Goal: Navigation & Orientation: Find specific page/section

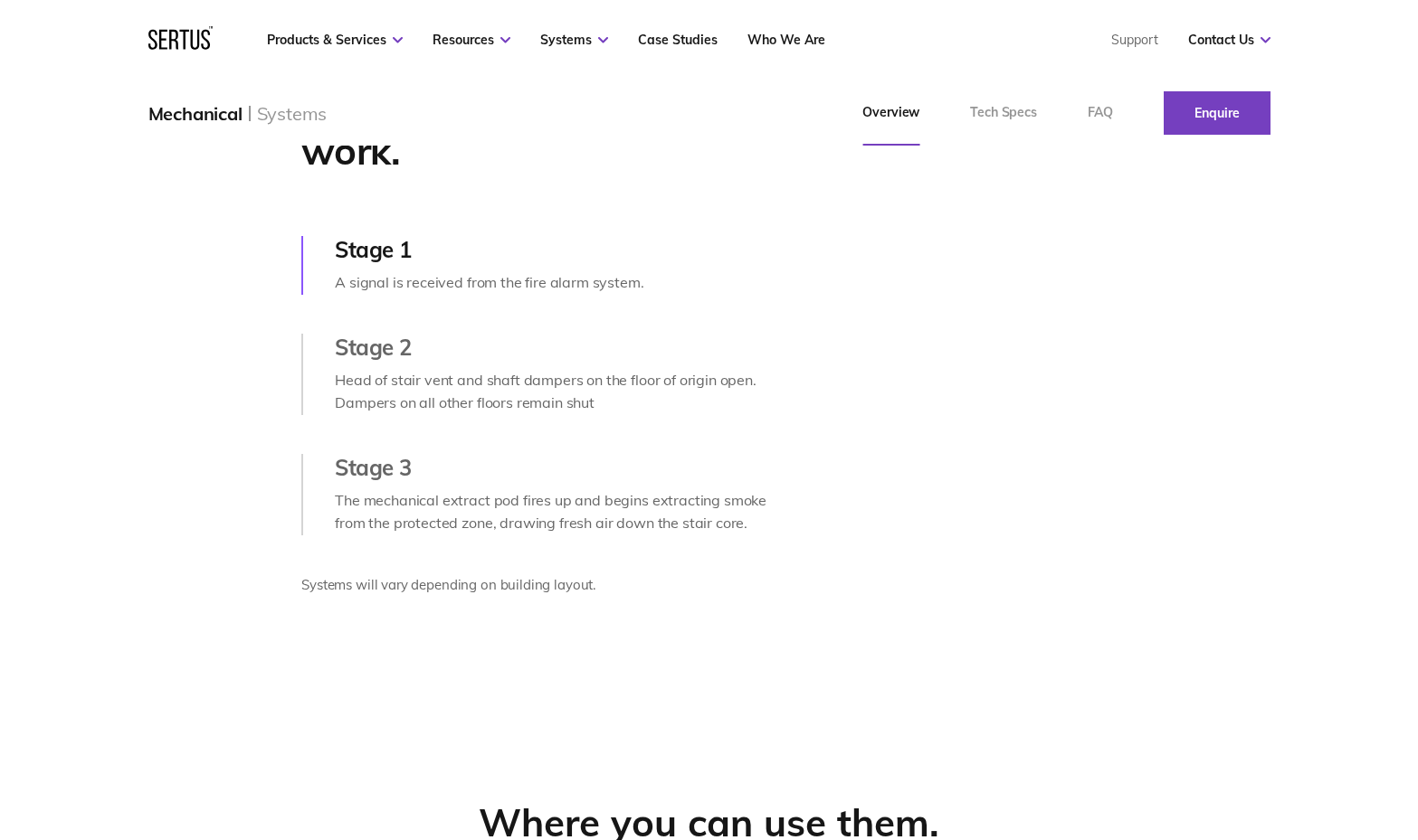
scroll to position [899, 0]
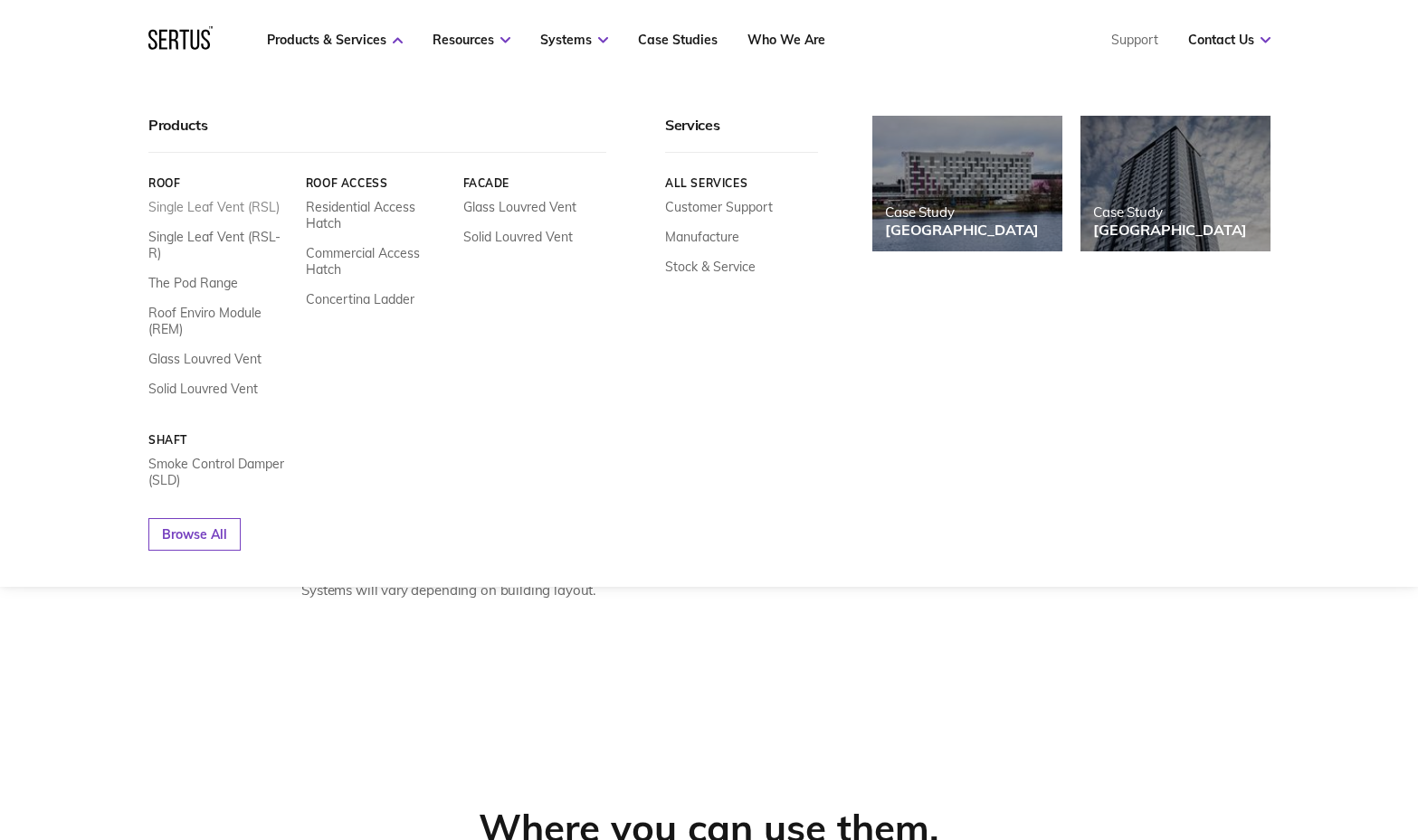
click at [227, 205] on link "Single Leaf Vent (RSL)" at bounding box center [213, 207] width 131 height 16
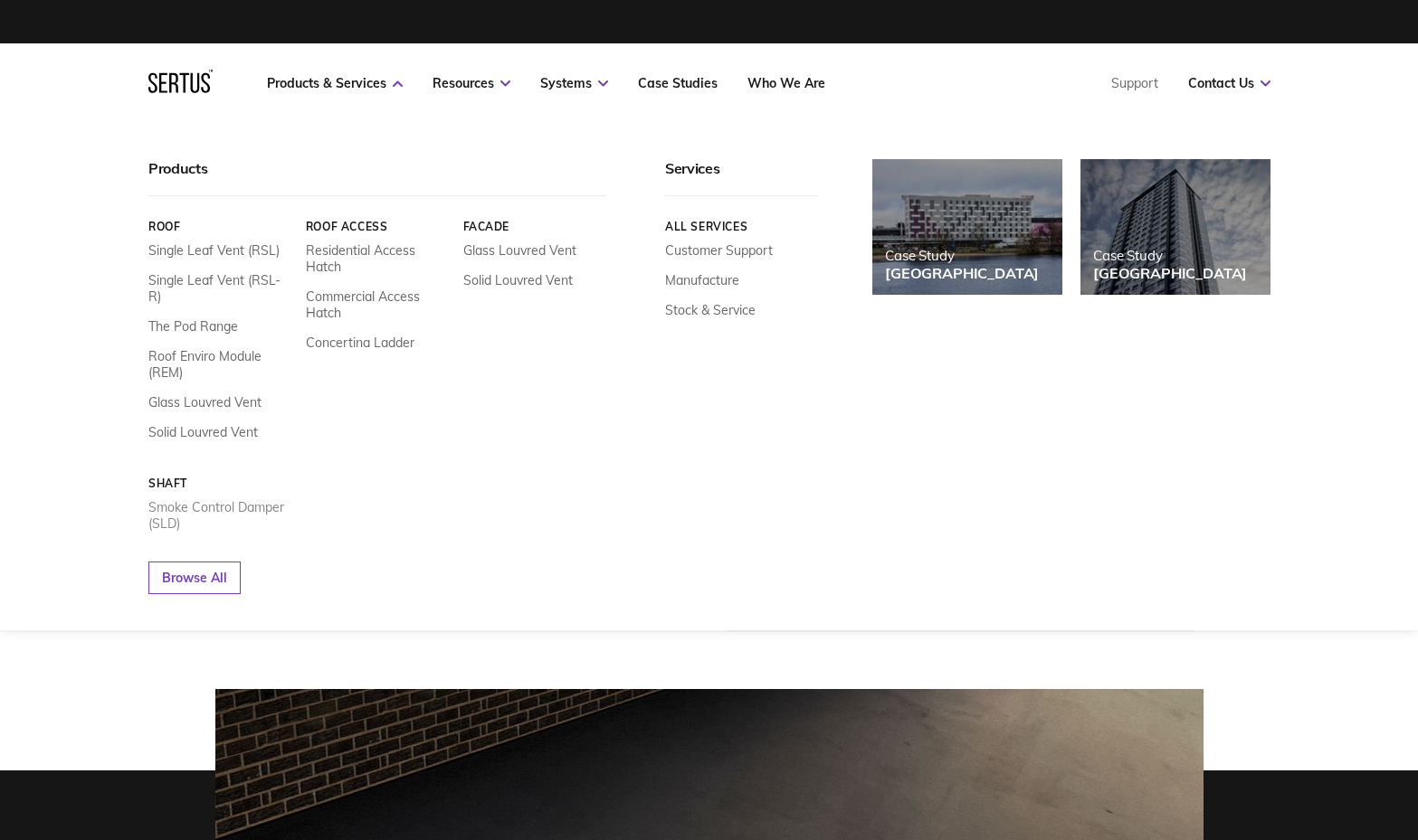
click at [250, 500] on link "Smoke Control Damper (SLD)" at bounding box center [220, 516] width 144 height 32
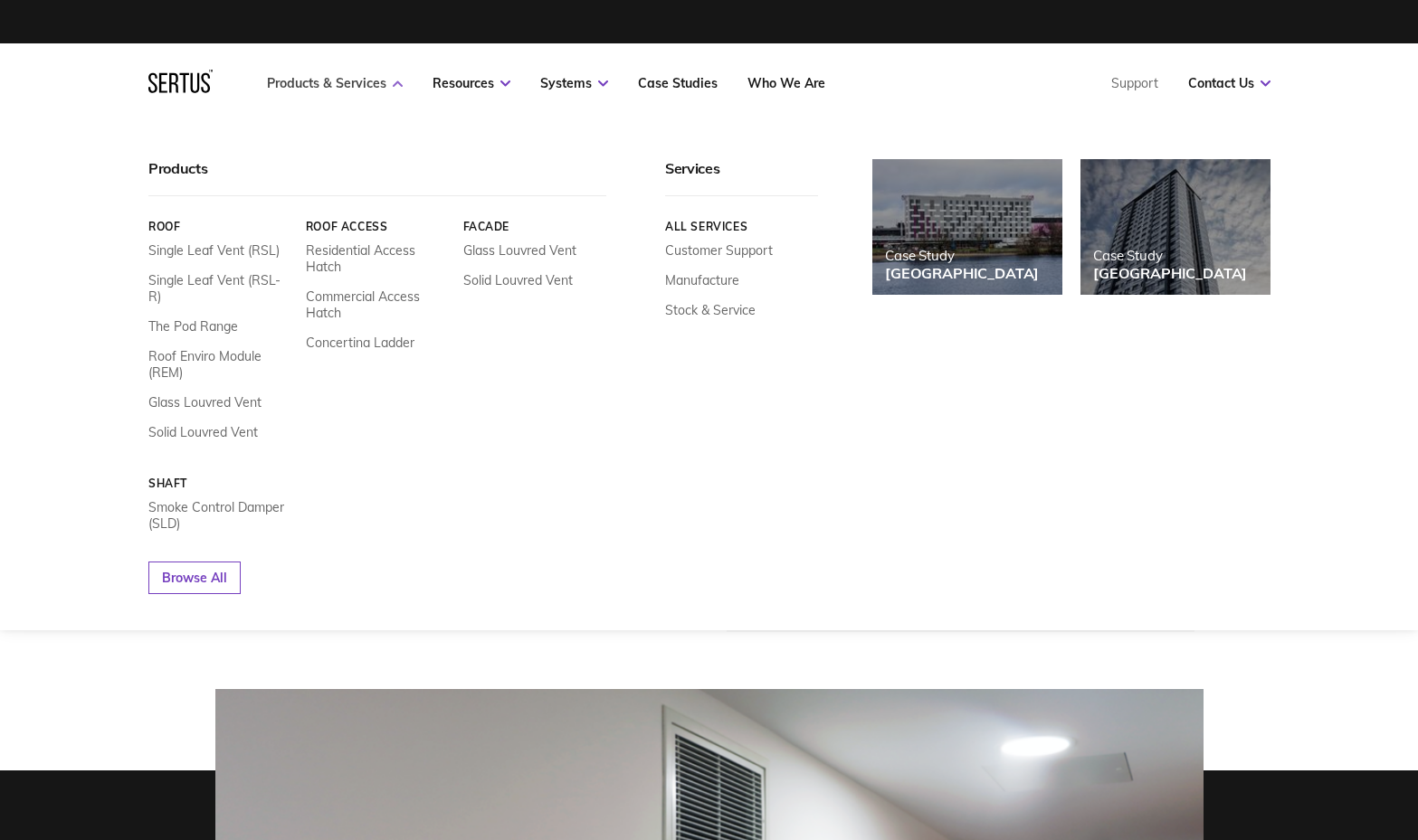
click at [340, 78] on link "Products & Services" at bounding box center [334, 82] width 136 height 16
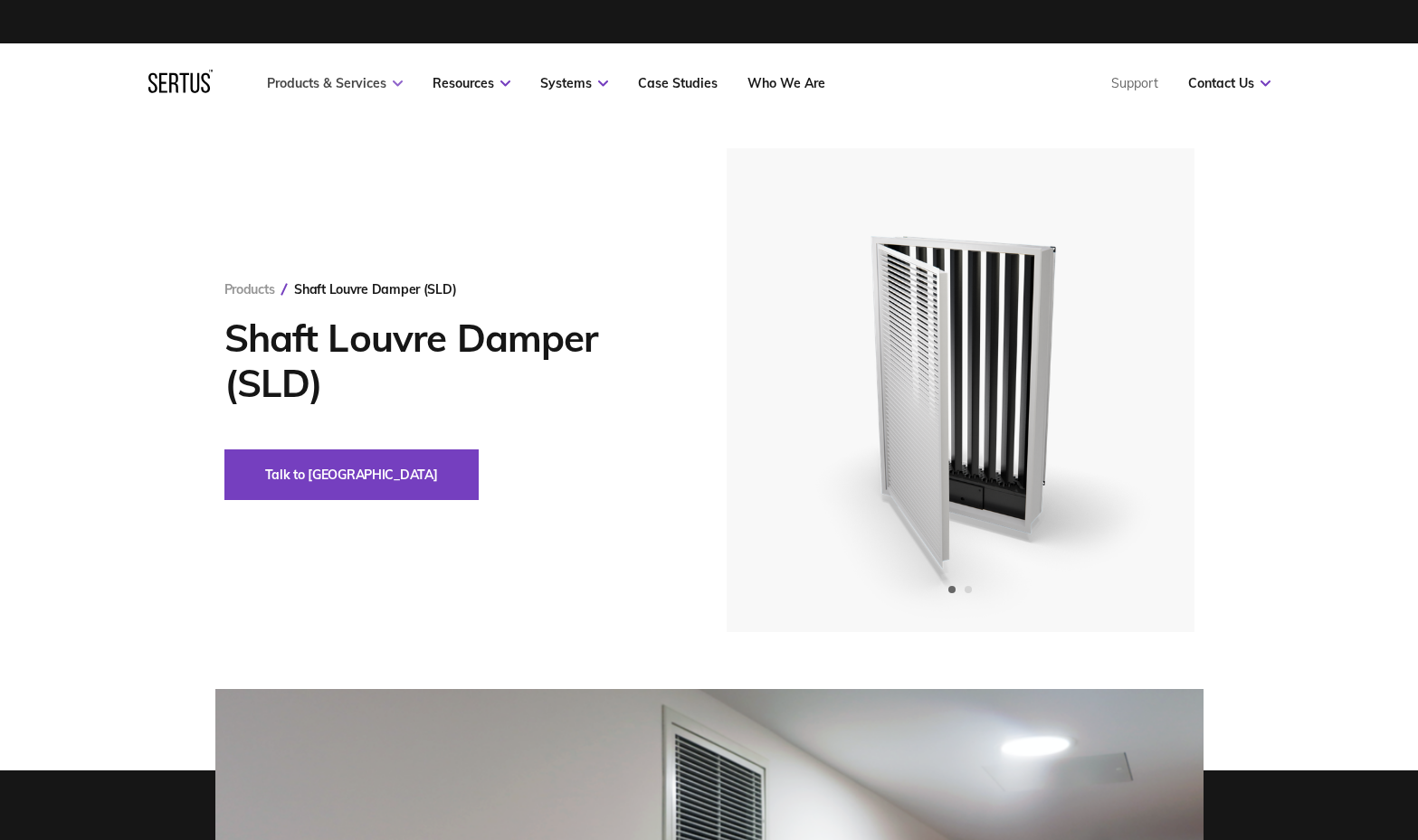
click at [340, 78] on link "Products & Services" at bounding box center [334, 82] width 136 height 16
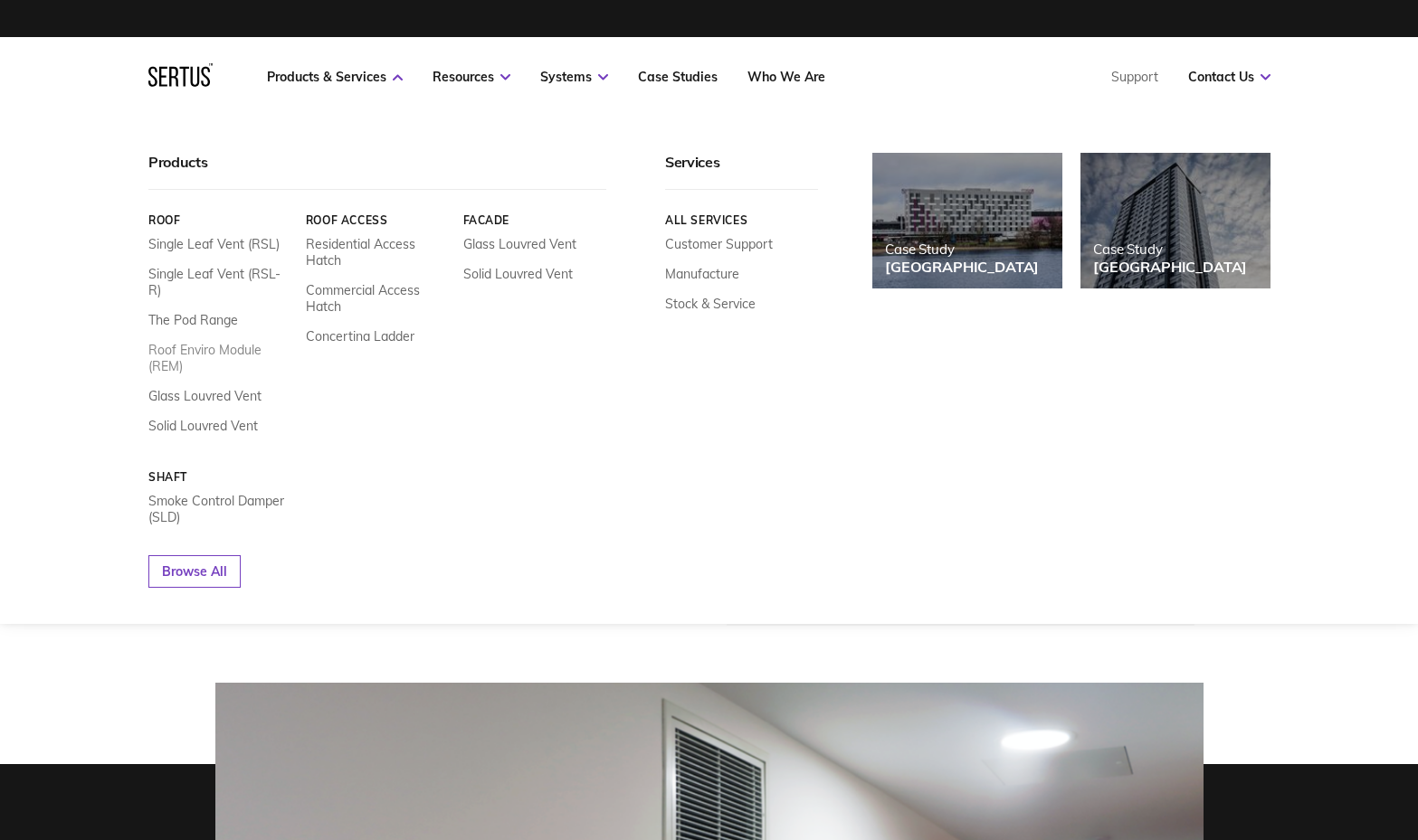
scroll to position [9, 0]
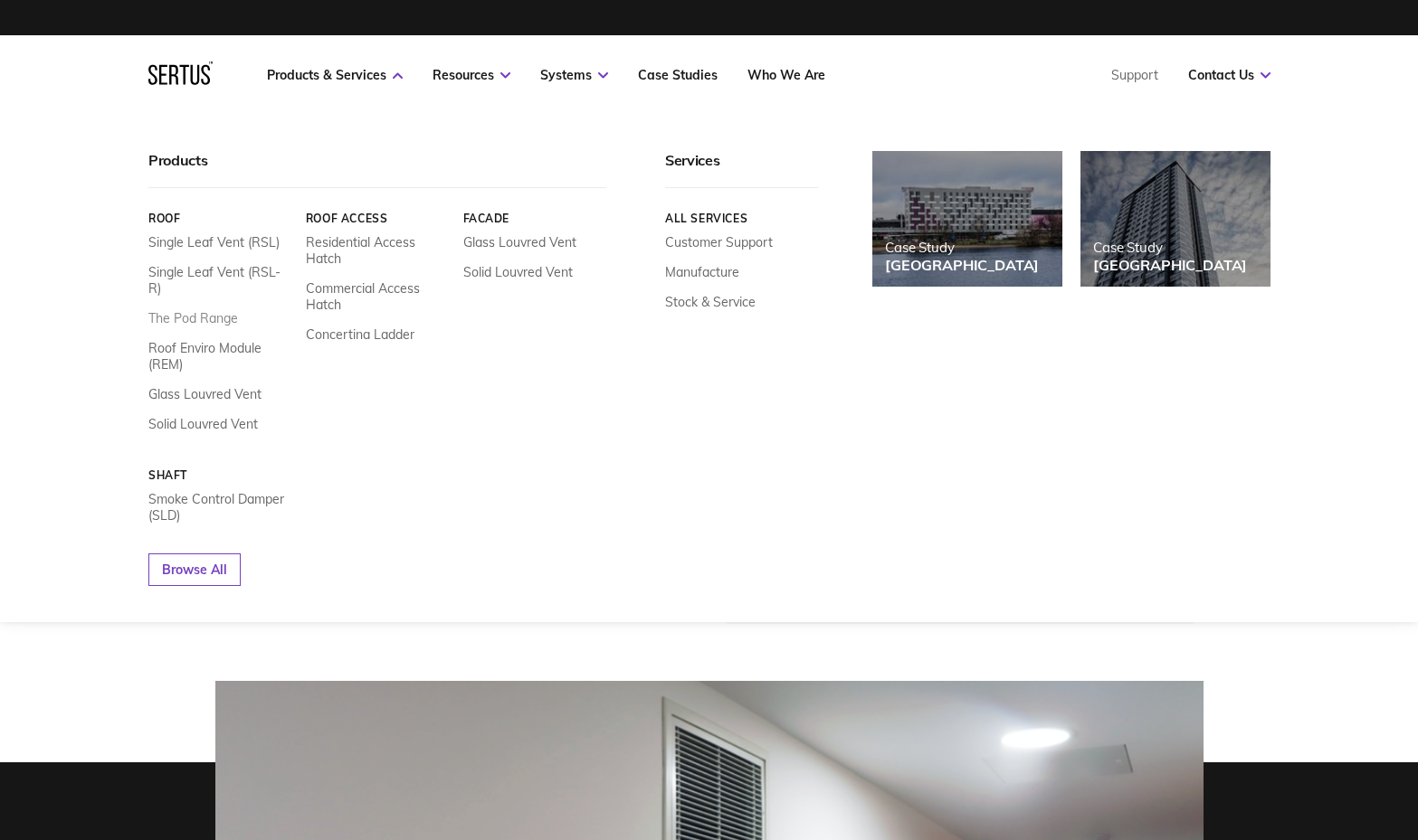
click at [208, 310] on link "The Pod Range" at bounding box center [193, 318] width 89 height 16
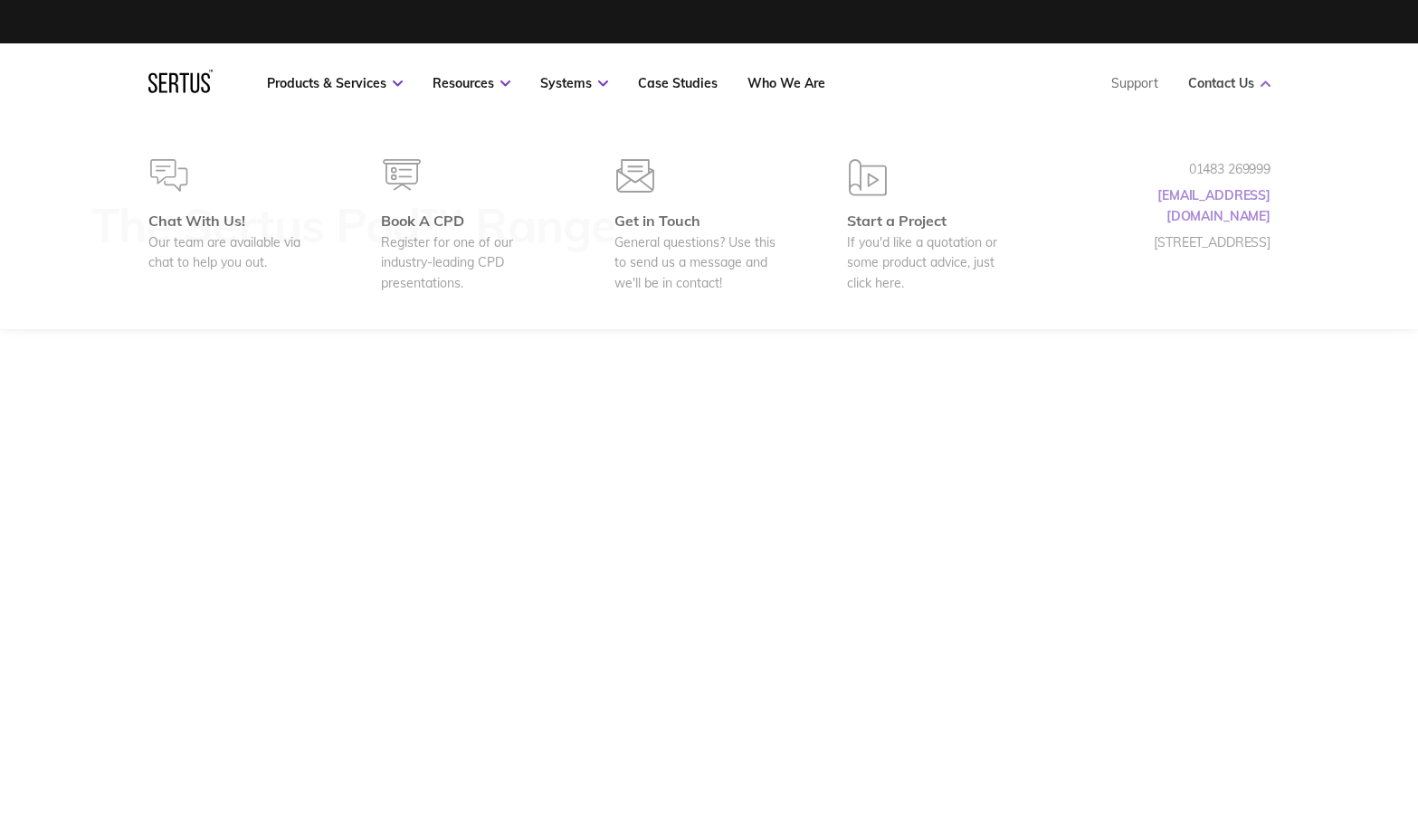
click at [1229, 76] on link "Contact Us" at bounding box center [1229, 82] width 83 height 16
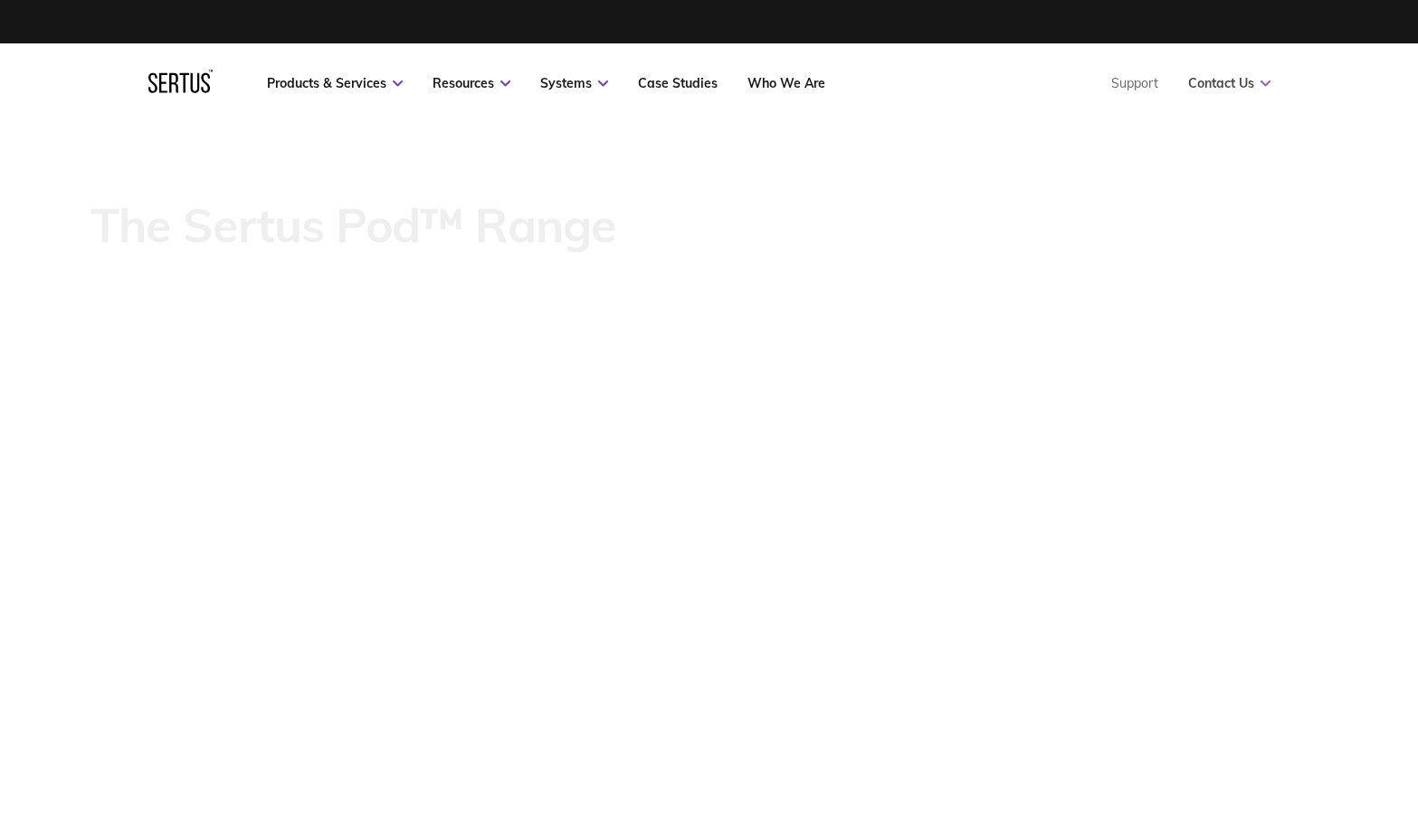
click at [1227, 83] on link "Contact Us" at bounding box center [1229, 82] width 83 height 16
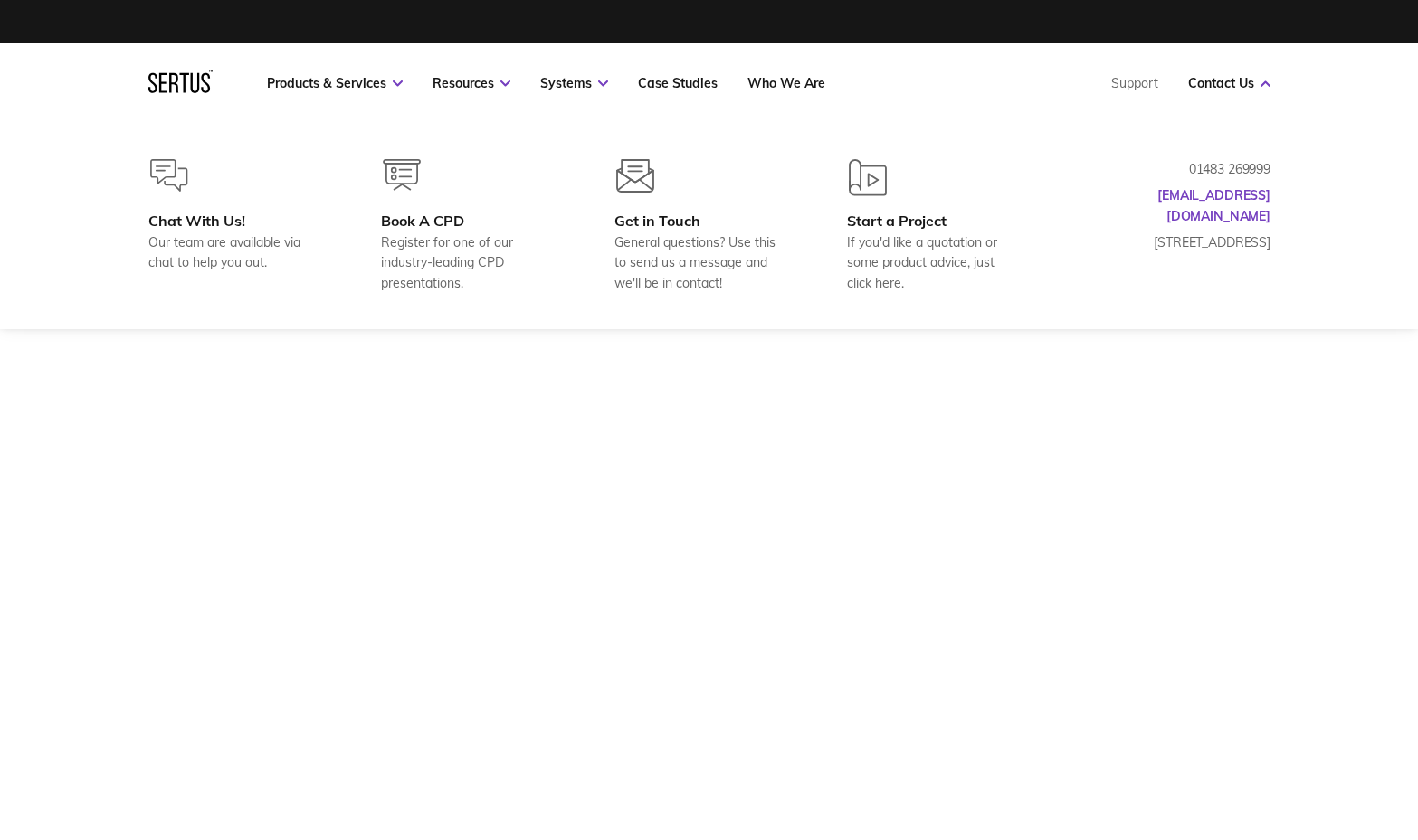
scroll to position [9, 0]
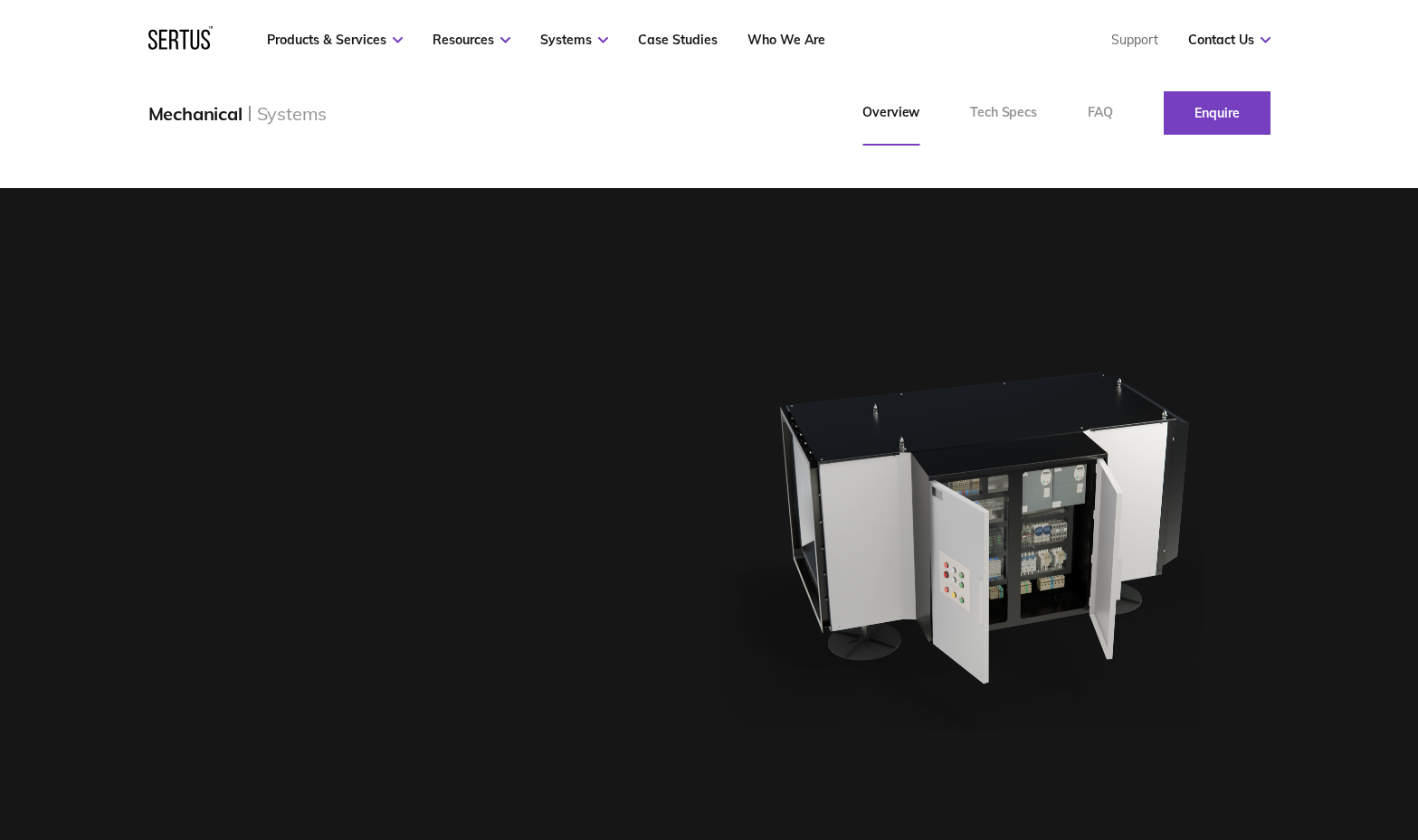
scroll to position [899, 0]
